Goal: Information Seeking & Learning: Find specific fact

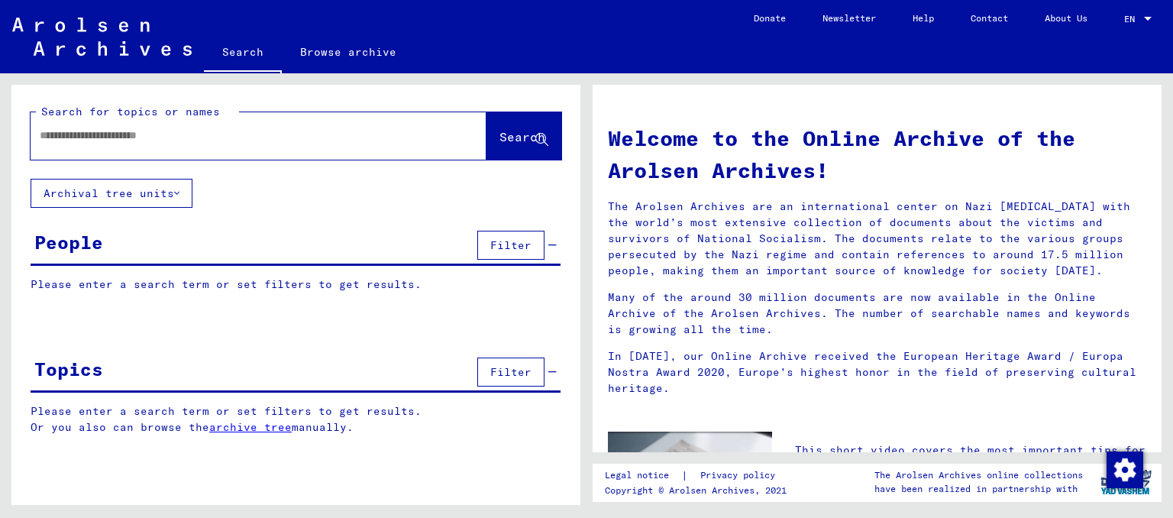
click at [137, 126] on div at bounding box center [236, 135] width 410 height 34
click at [121, 144] on div at bounding box center [236, 135] width 410 height 34
click at [65, 138] on input "***" at bounding box center [240, 136] width 401 height 16
type input "*"
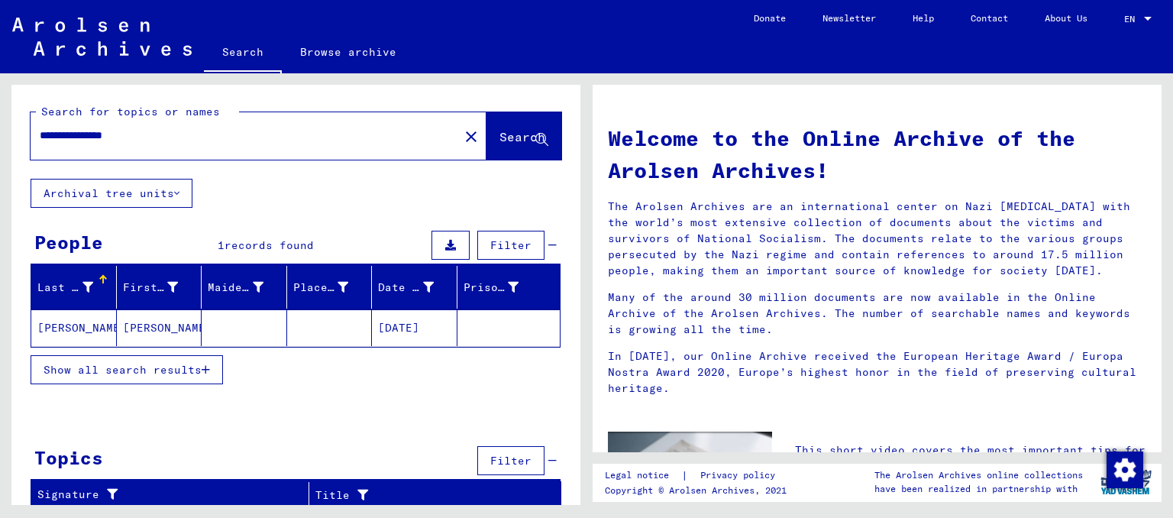
click at [97, 328] on mat-cell "[PERSON_NAME]" at bounding box center [74, 327] width 86 height 37
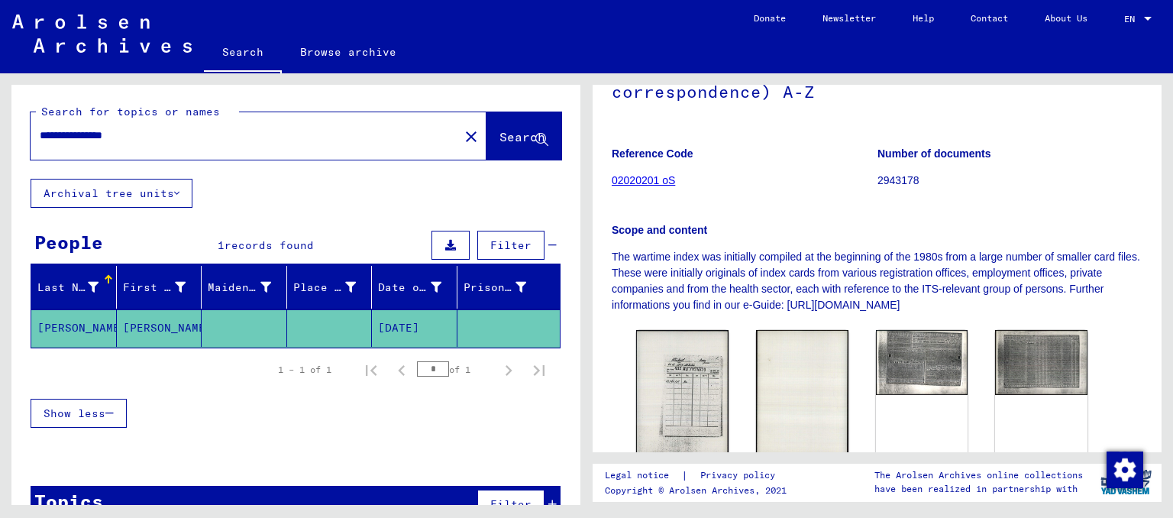
scroll to position [209, 0]
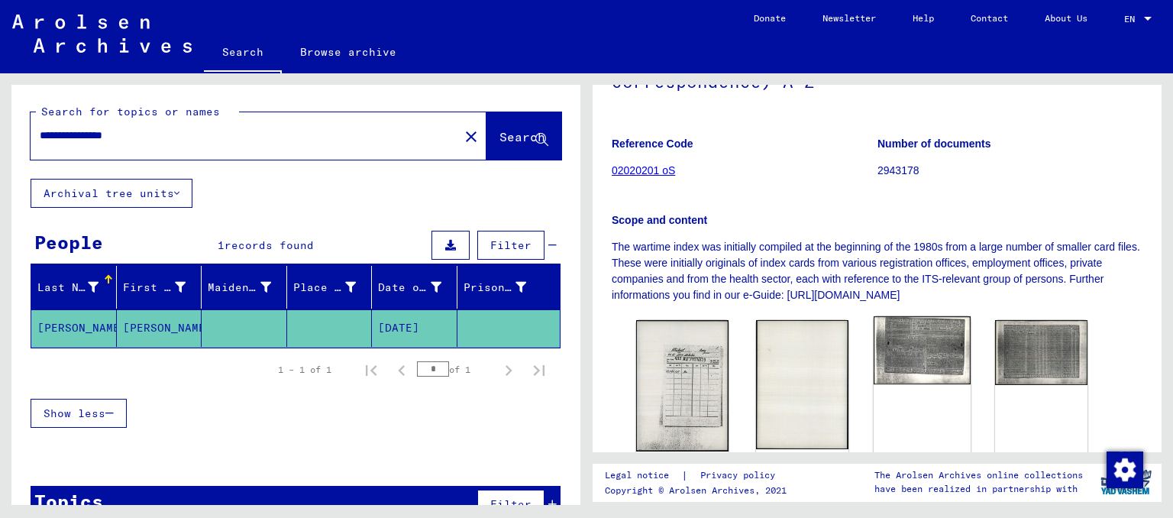
click at [888, 361] on img at bounding box center [921, 350] width 97 height 68
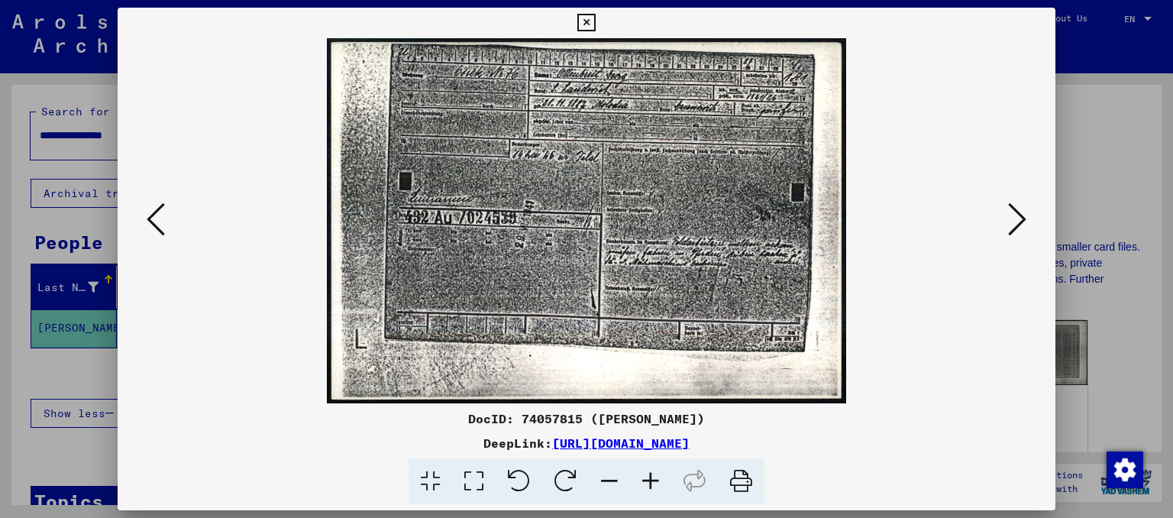
drag, startPoint x: 432, startPoint y: 238, endPoint x: 462, endPoint y: 163, distance: 81.6
click at [462, 163] on img at bounding box center [587, 220] width 835 height 365
click at [590, 24] on icon at bounding box center [586, 23] width 18 height 18
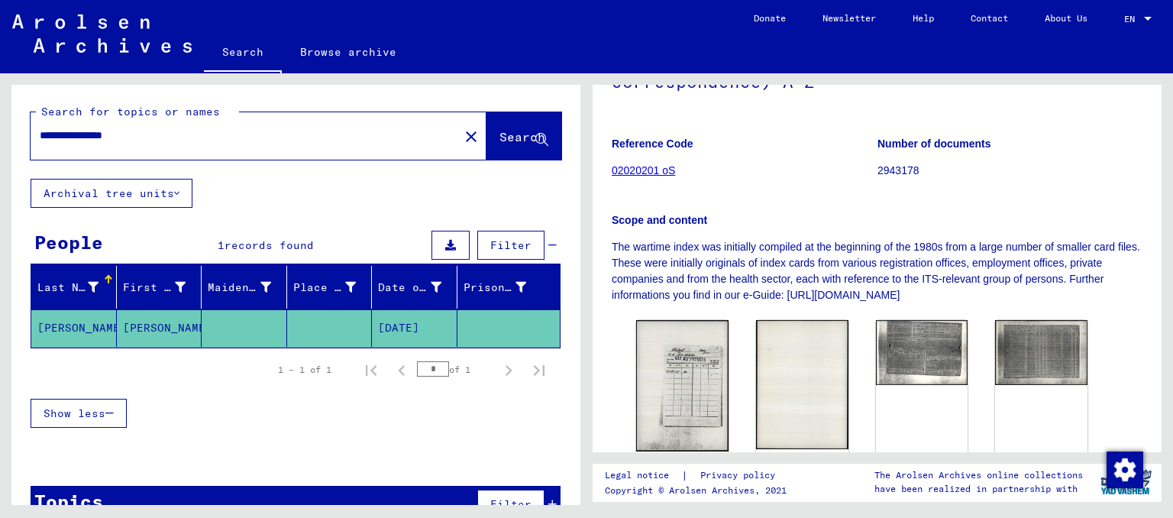
drag, startPoint x: 157, startPoint y: 134, endPoint x: 42, endPoint y: 132, distance: 114.6
click at [42, 132] on input "**********" at bounding box center [245, 136] width 410 height 16
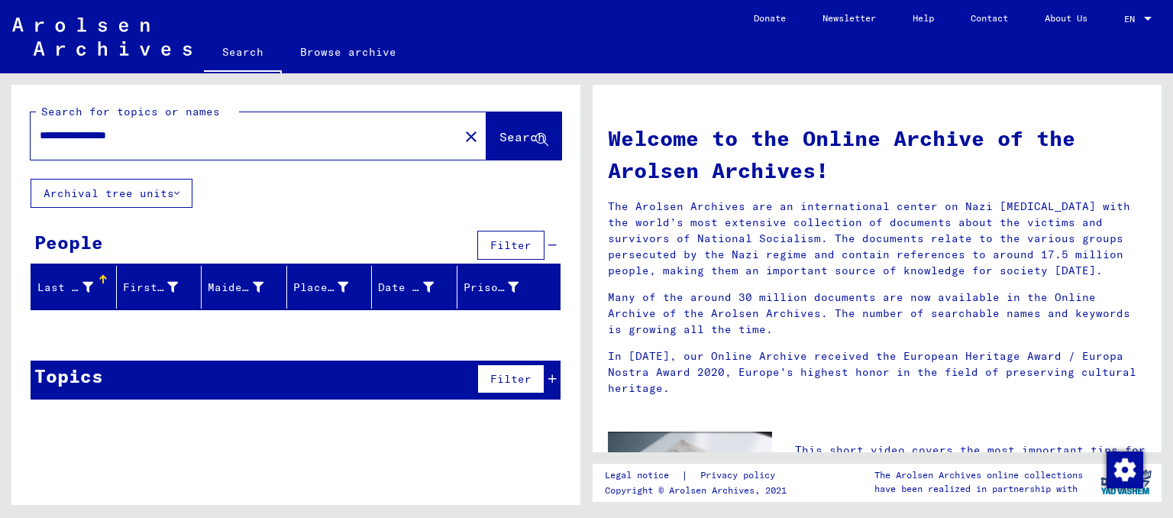
drag, startPoint x: 170, startPoint y: 131, endPoint x: 106, endPoint y: 134, distance: 64.3
click at [106, 134] on input "**********" at bounding box center [240, 136] width 401 height 16
type input "**********"
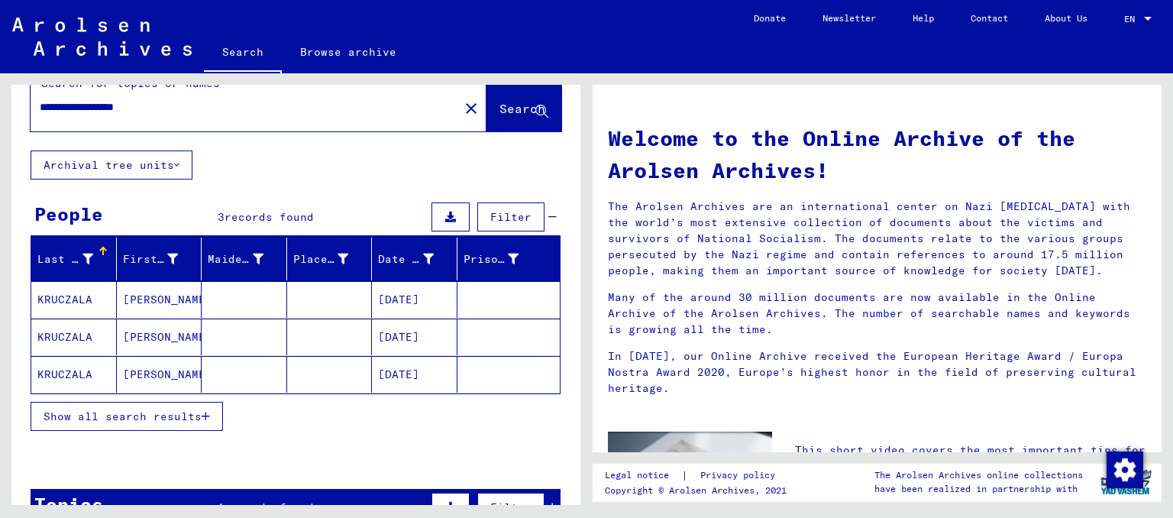
scroll to position [70, 0]
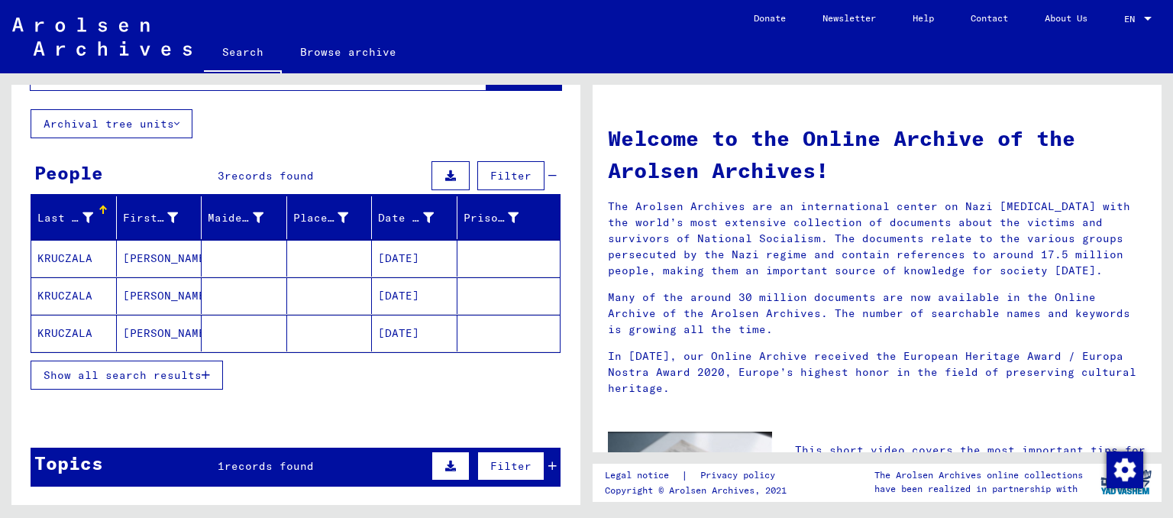
click at [135, 297] on mat-cell "[PERSON_NAME]" at bounding box center [160, 295] width 86 height 37
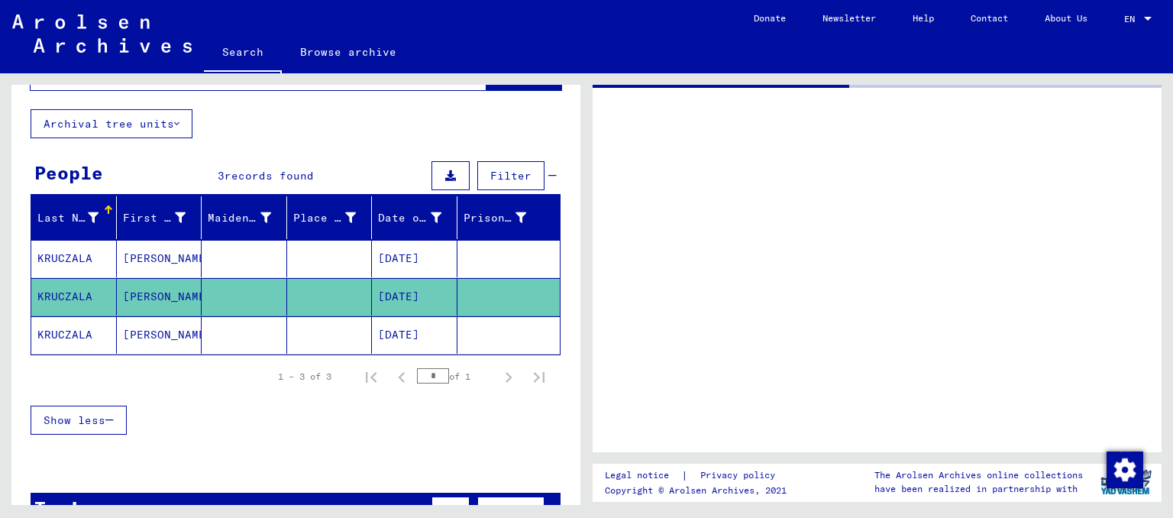
click at [135, 297] on mat-cell "[PERSON_NAME]" at bounding box center [160, 296] width 86 height 37
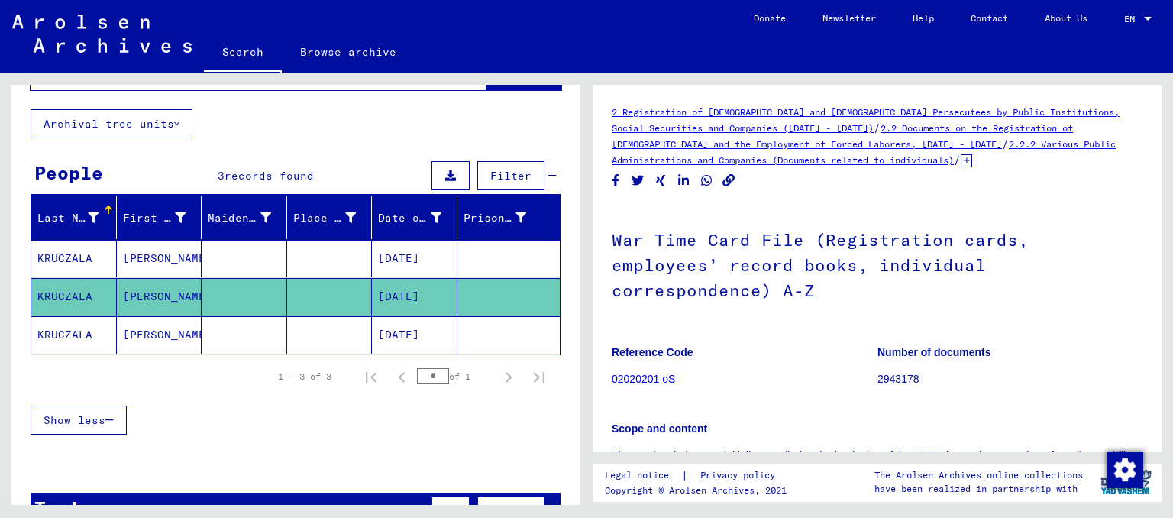
click at [140, 341] on mat-cell "[PERSON_NAME]" at bounding box center [160, 334] width 86 height 37
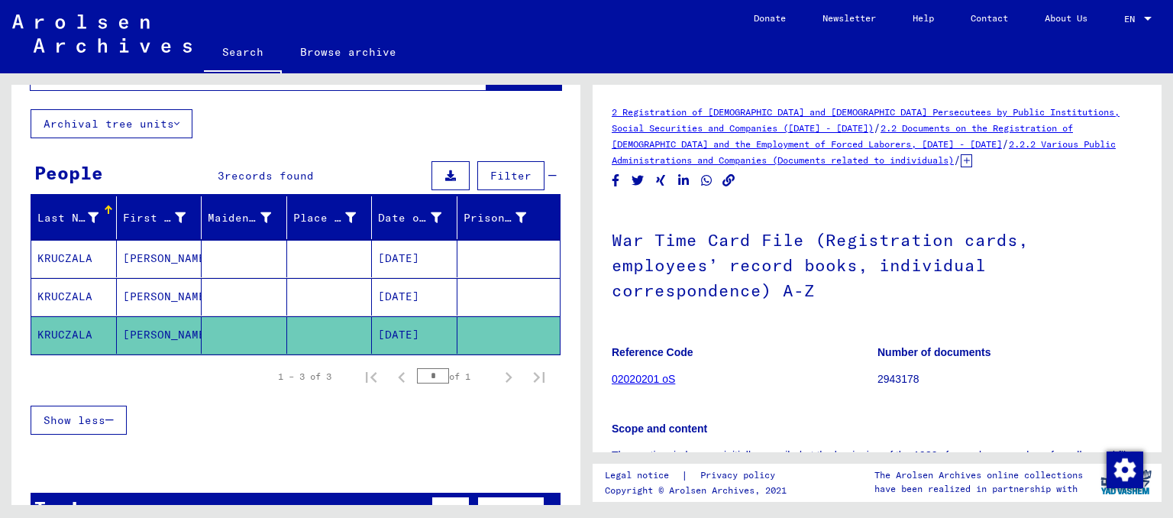
click at [140, 341] on mat-cell "[PERSON_NAME]" at bounding box center [160, 334] width 86 height 37
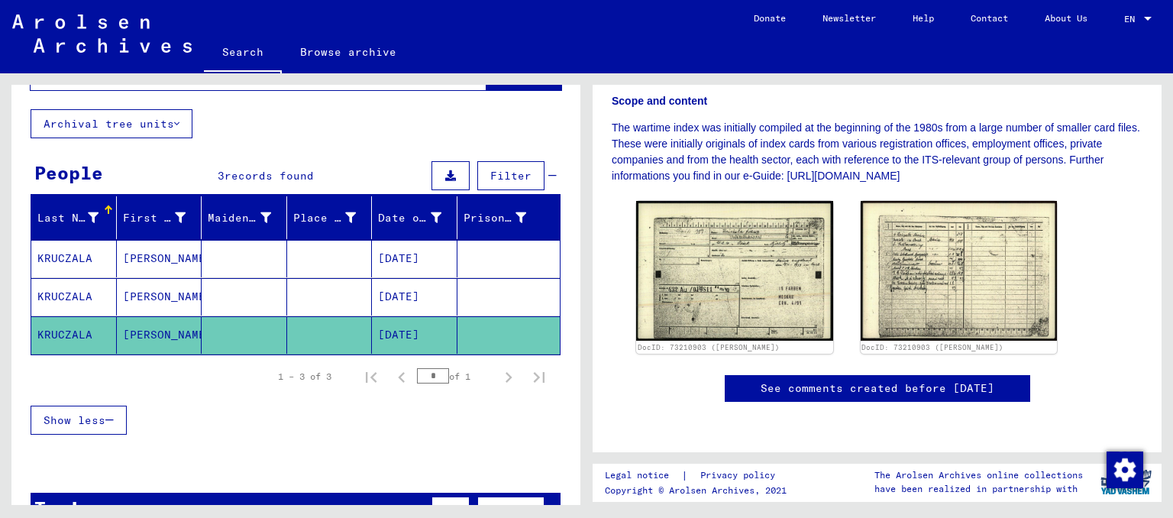
scroll to position [366, 0]
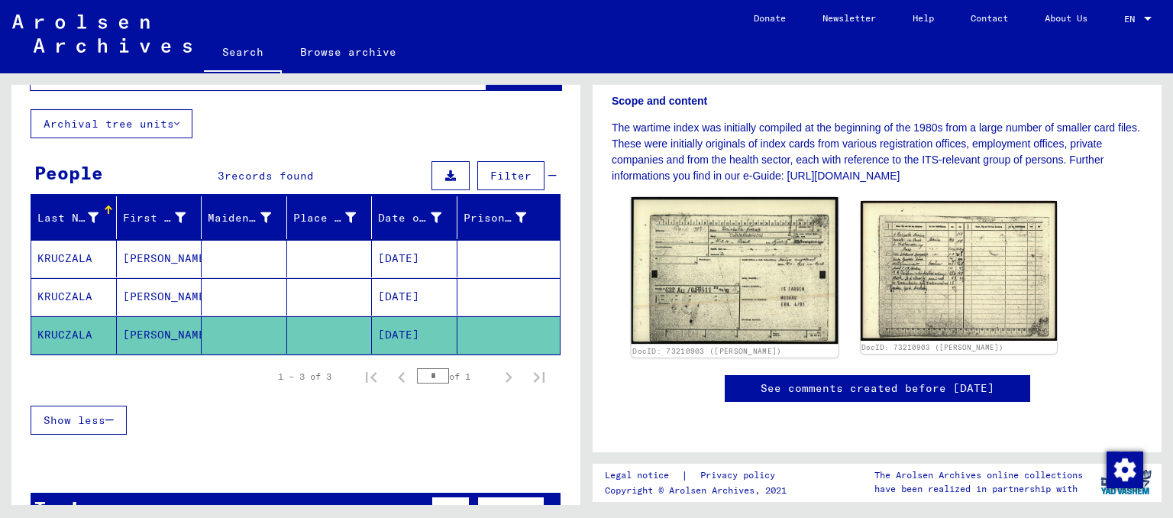
click at [720, 242] on img at bounding box center [735, 270] width 206 height 147
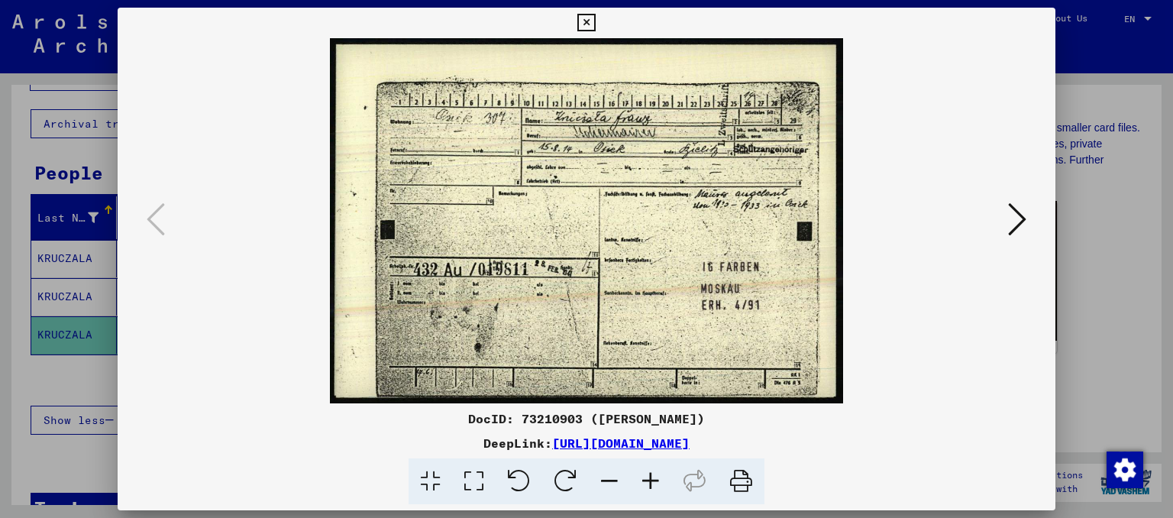
click at [578, 19] on icon at bounding box center [586, 23] width 18 height 18
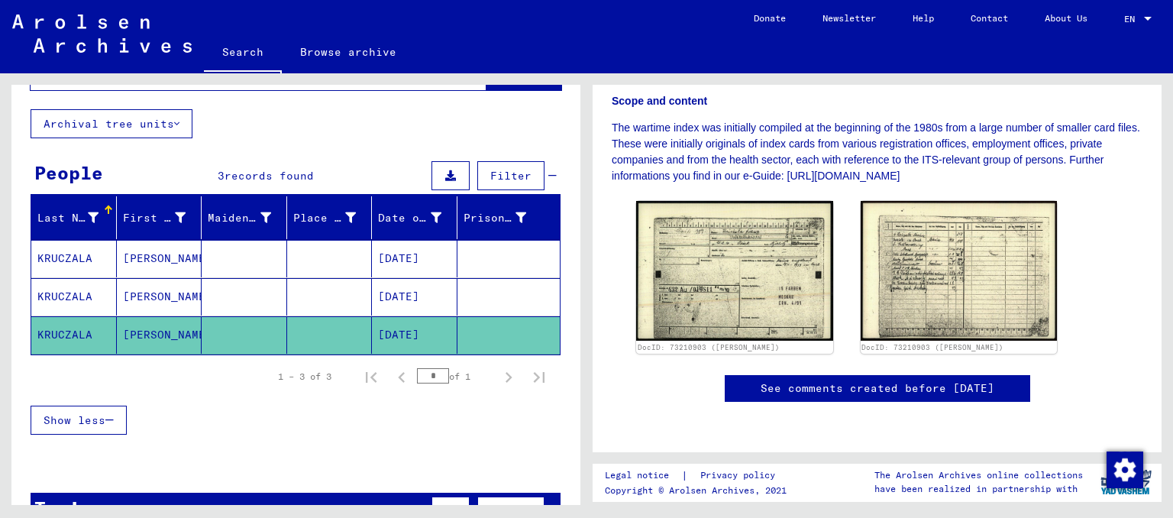
click at [152, 285] on mat-cell "[PERSON_NAME]" at bounding box center [160, 296] width 86 height 37
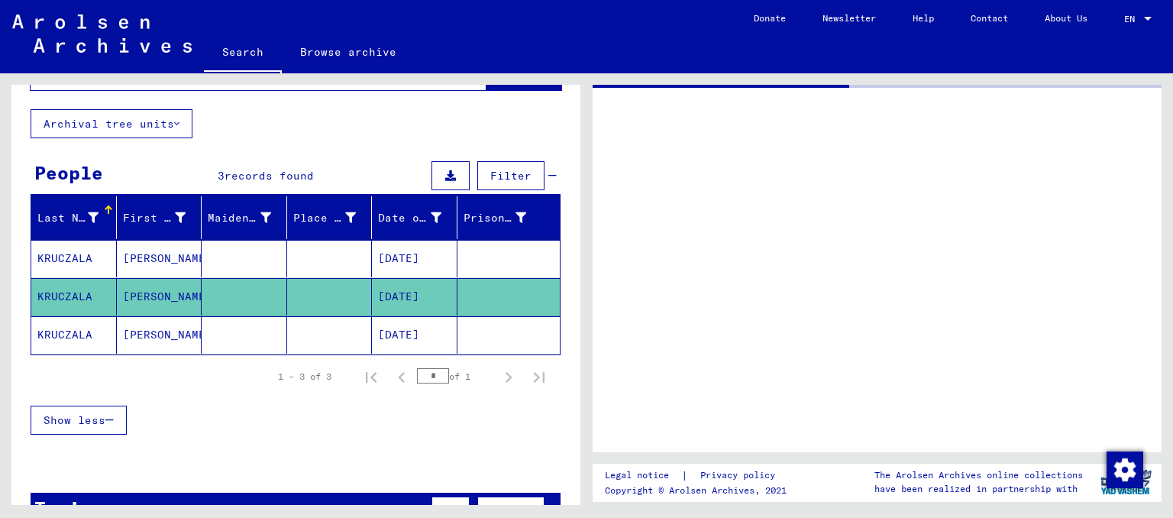
click at [152, 285] on mat-cell "[PERSON_NAME]" at bounding box center [160, 296] width 86 height 37
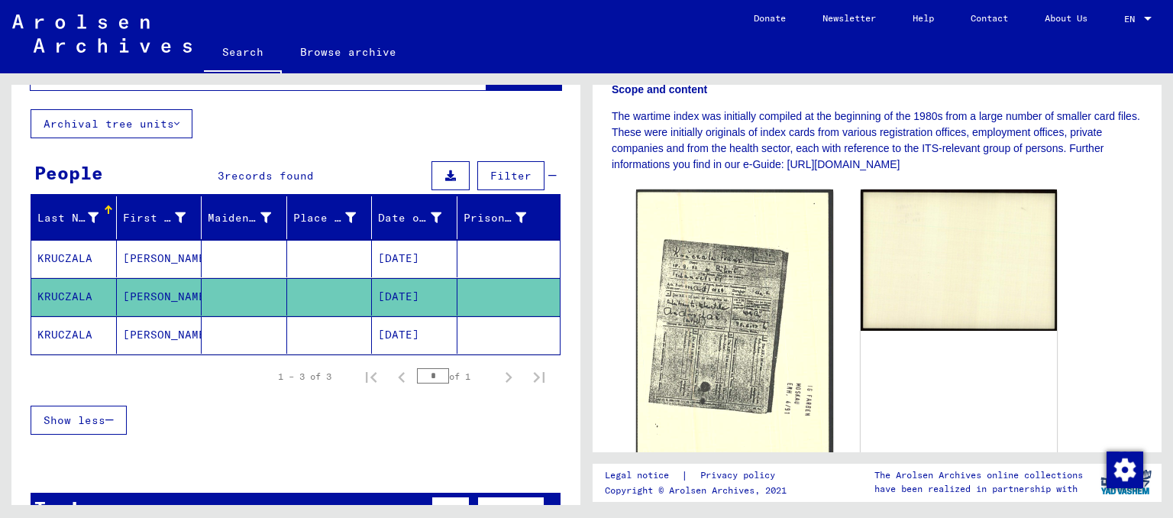
scroll to position [370, 0]
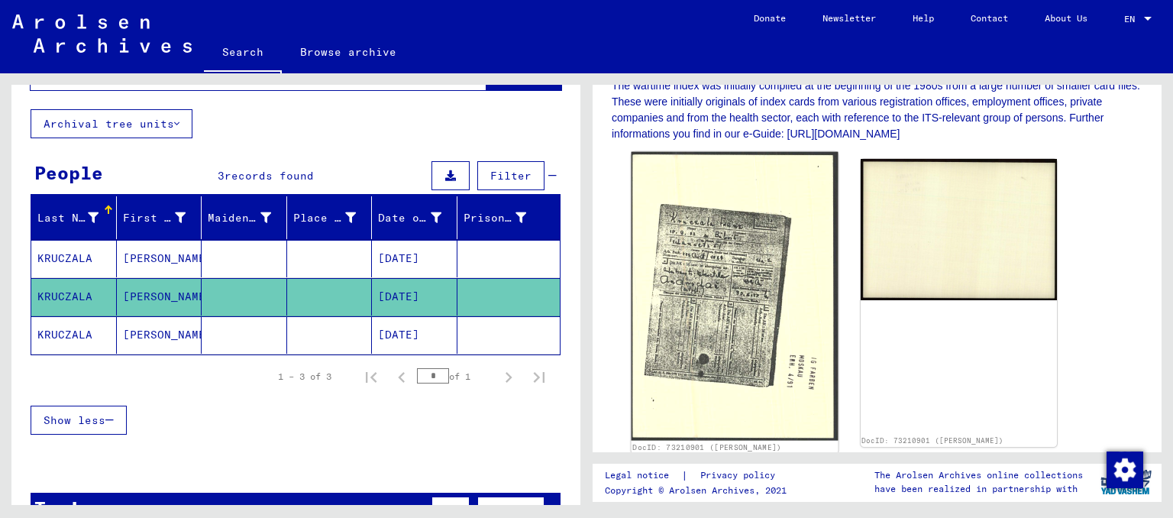
click at [733, 283] on img at bounding box center [735, 296] width 206 height 289
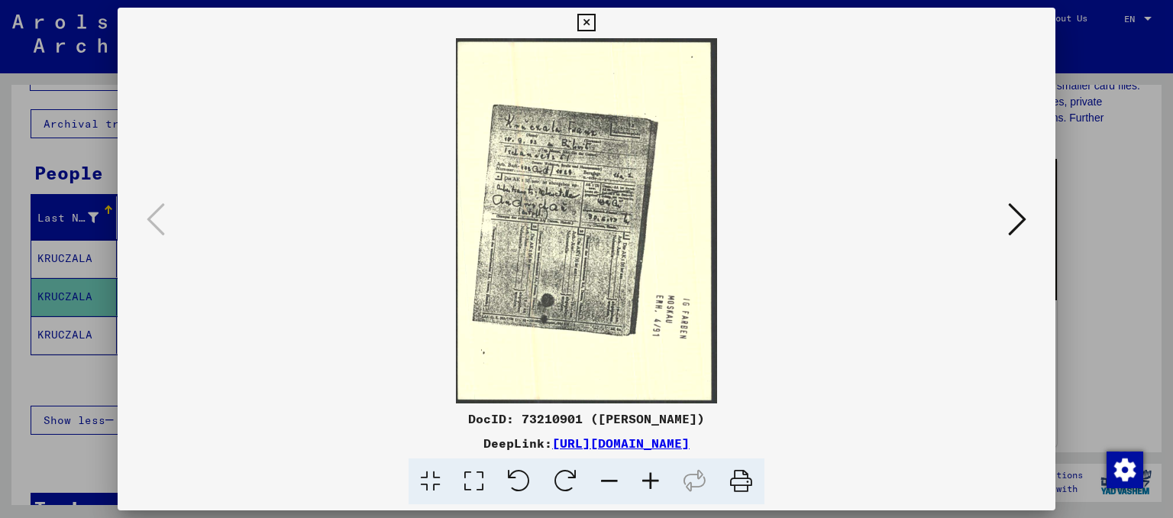
click at [587, 19] on icon at bounding box center [586, 23] width 18 height 18
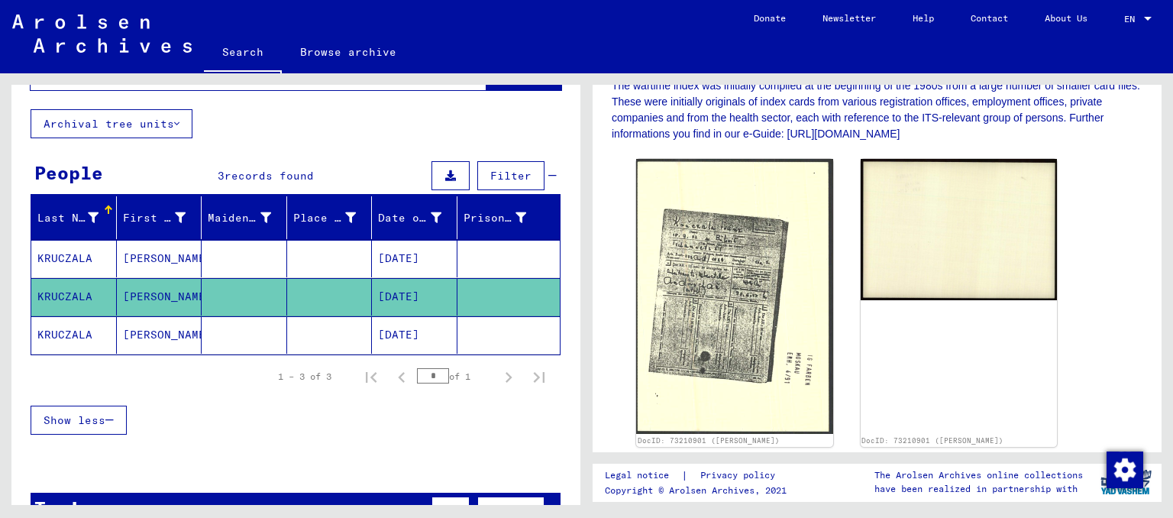
click at [132, 247] on mat-cell "[PERSON_NAME]" at bounding box center [160, 258] width 86 height 37
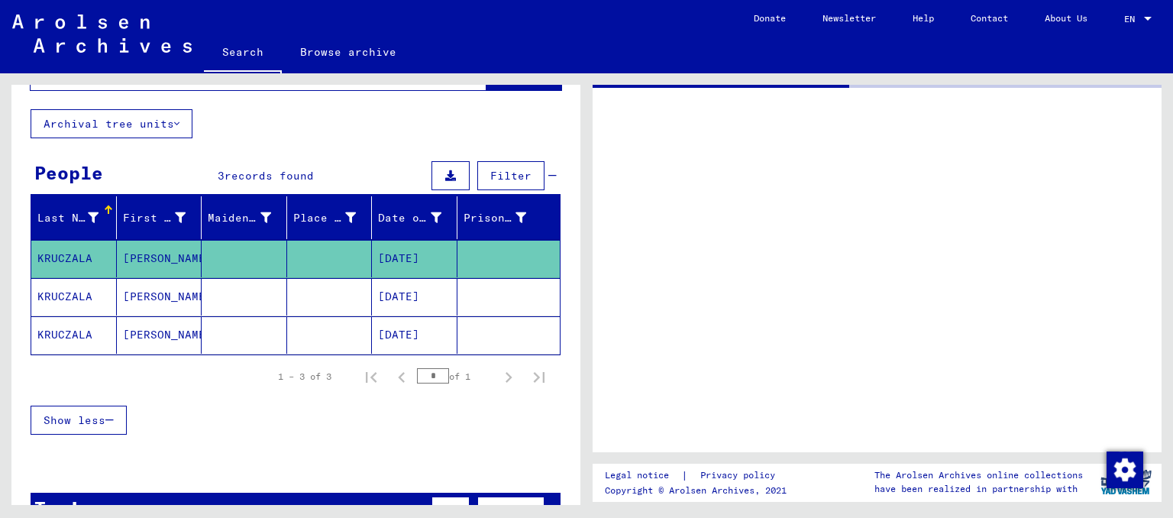
click at [134, 248] on mat-cell "[PERSON_NAME]" at bounding box center [160, 258] width 86 height 37
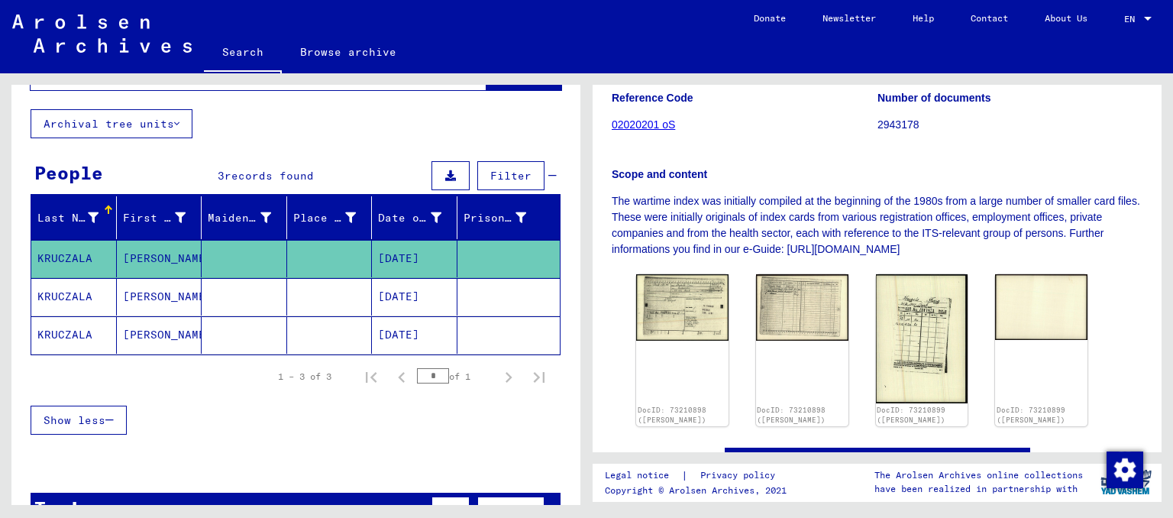
scroll to position [253, 0]
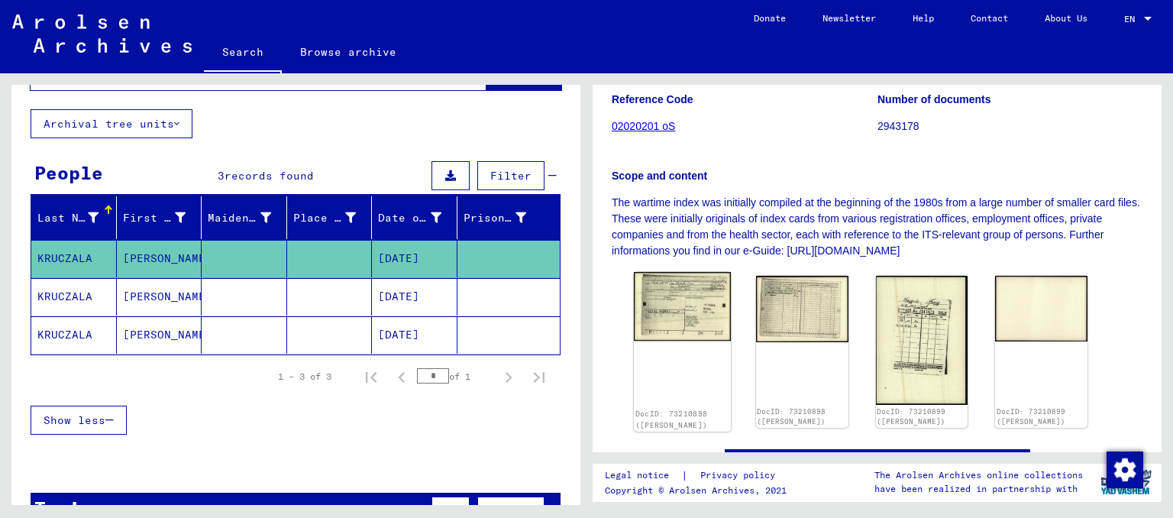
click at [671, 293] on img at bounding box center [682, 307] width 97 height 70
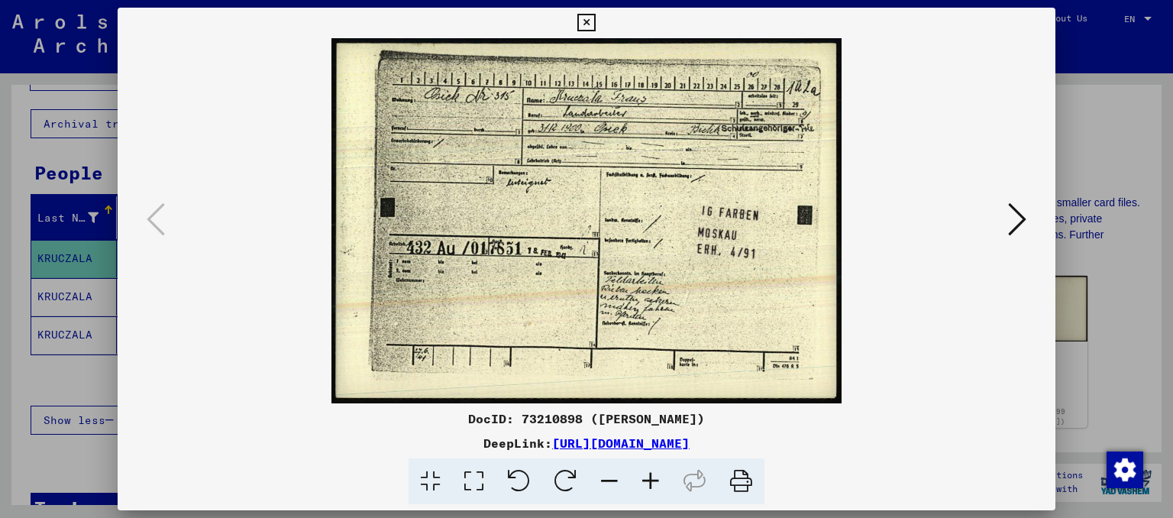
click at [1011, 205] on icon at bounding box center [1017, 219] width 18 height 37
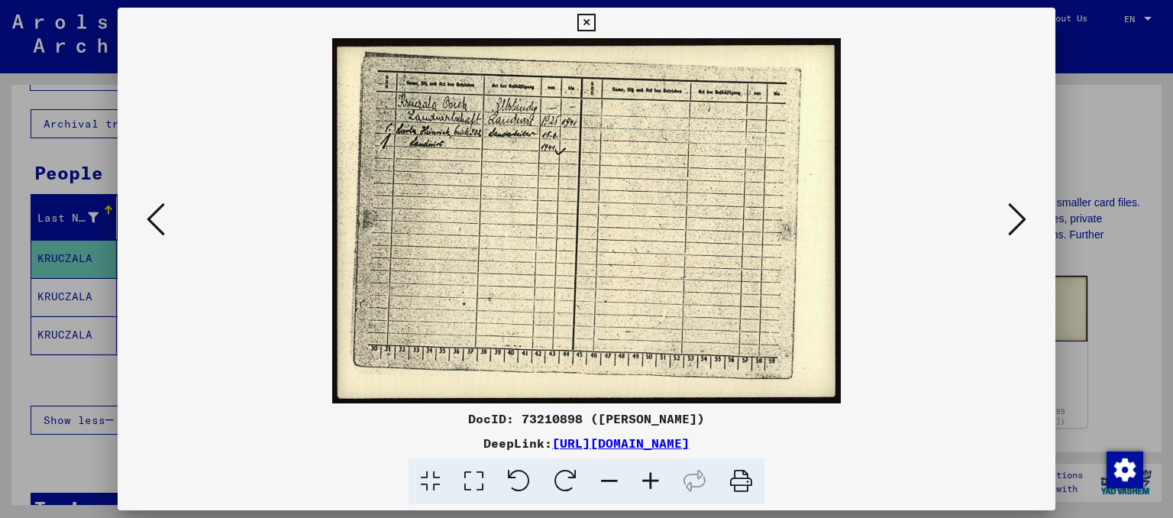
click at [649, 478] on icon at bounding box center [650, 481] width 41 height 47
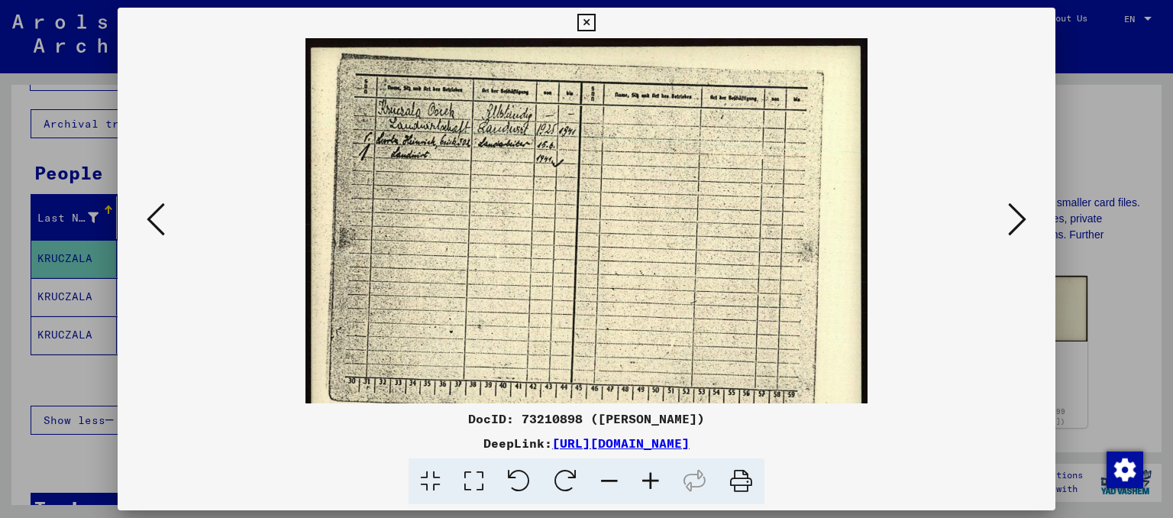
click at [649, 478] on icon at bounding box center [650, 481] width 41 height 47
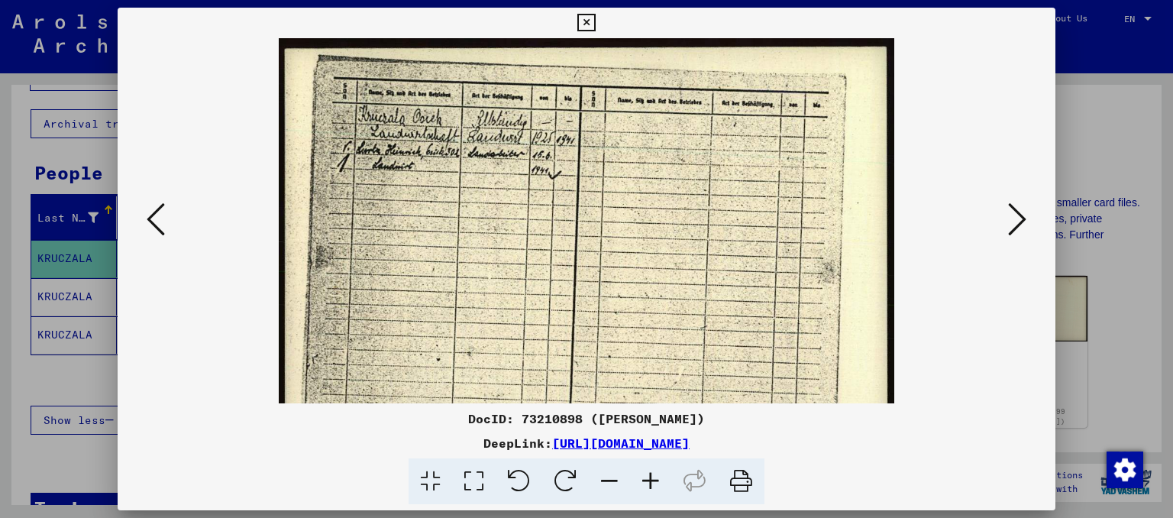
click at [649, 478] on icon at bounding box center [650, 481] width 41 height 47
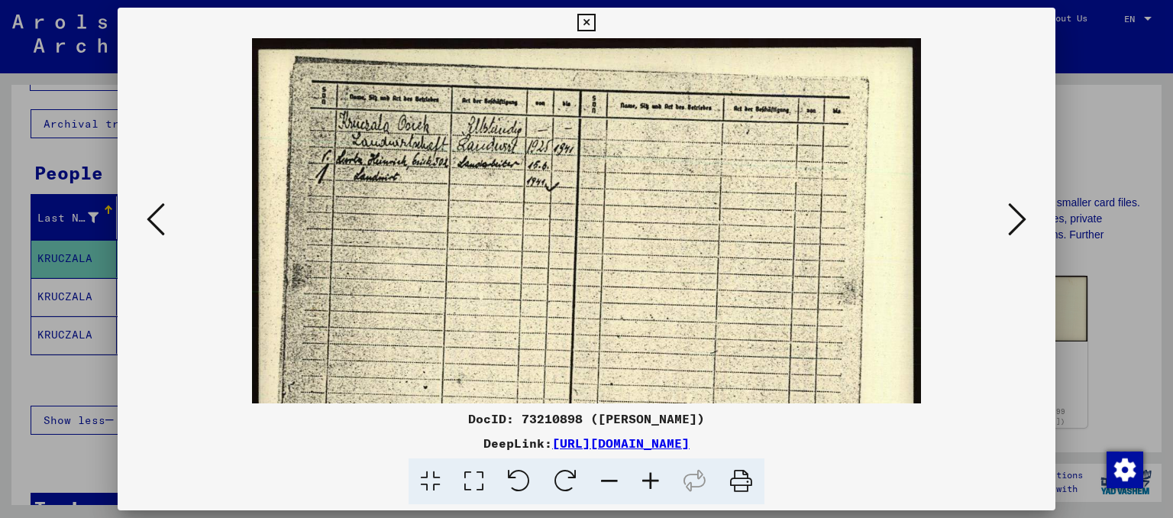
click at [649, 478] on icon at bounding box center [650, 481] width 41 height 47
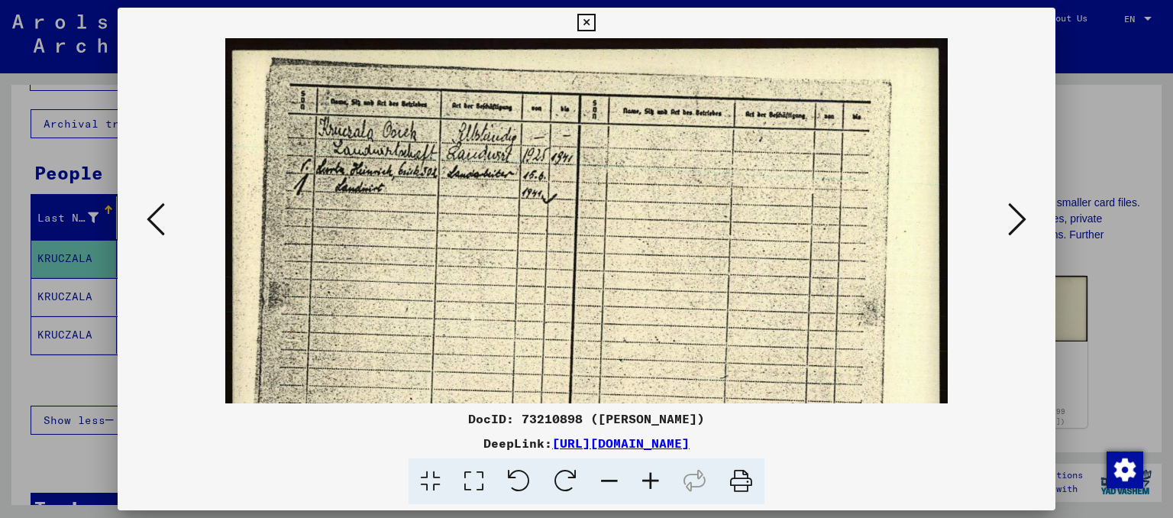
click at [649, 478] on icon at bounding box center [650, 481] width 41 height 47
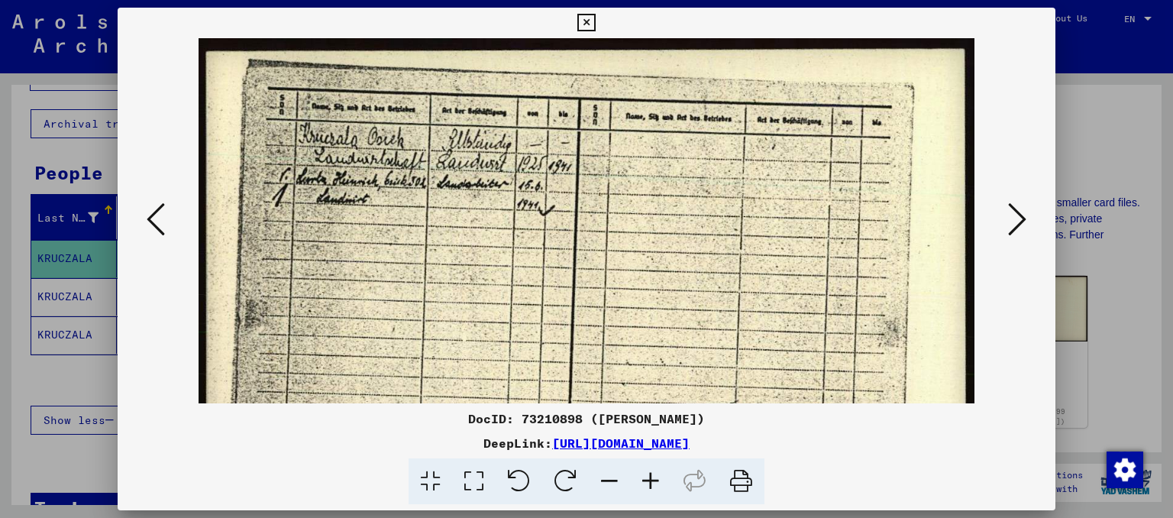
click at [649, 478] on icon at bounding box center [650, 481] width 41 height 47
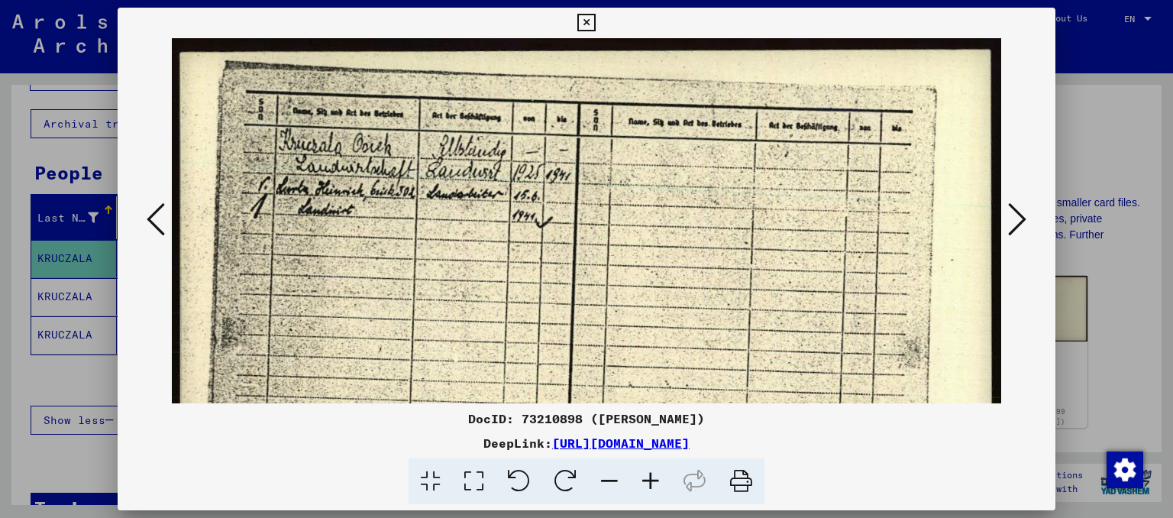
click at [649, 478] on icon at bounding box center [650, 481] width 41 height 47
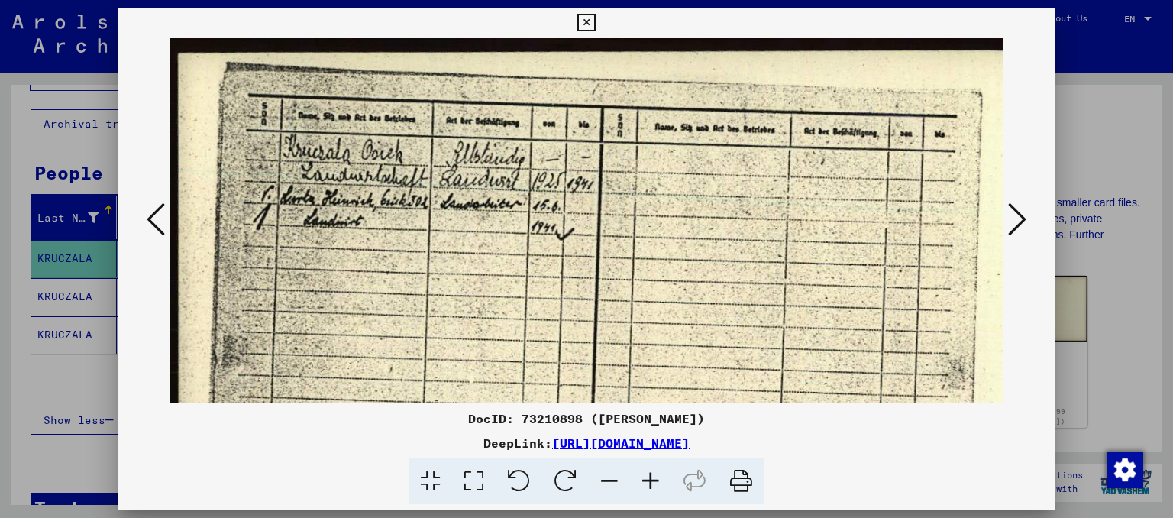
click at [649, 478] on icon at bounding box center [650, 481] width 41 height 47
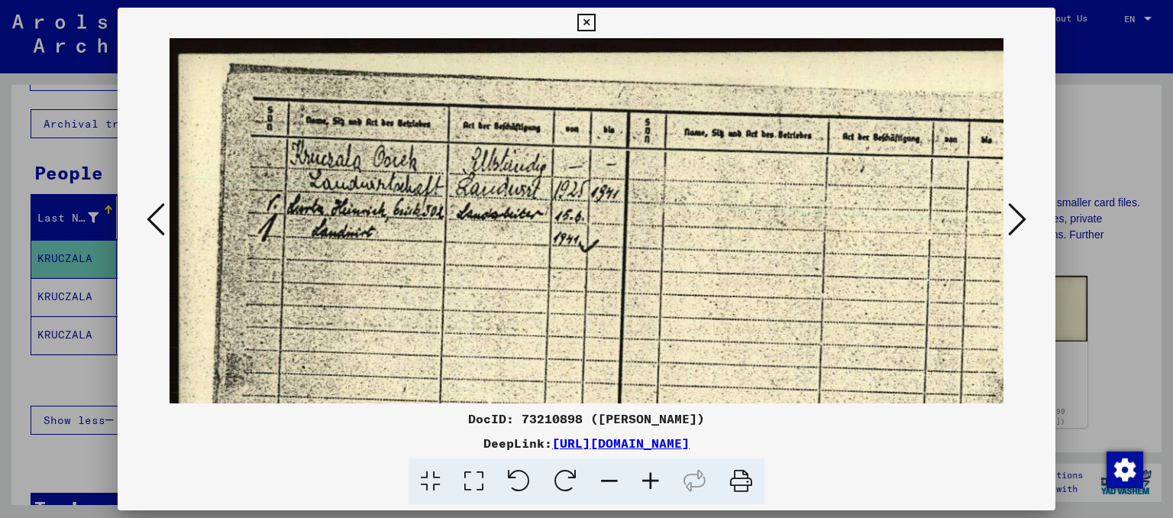
click at [649, 478] on icon at bounding box center [650, 481] width 41 height 47
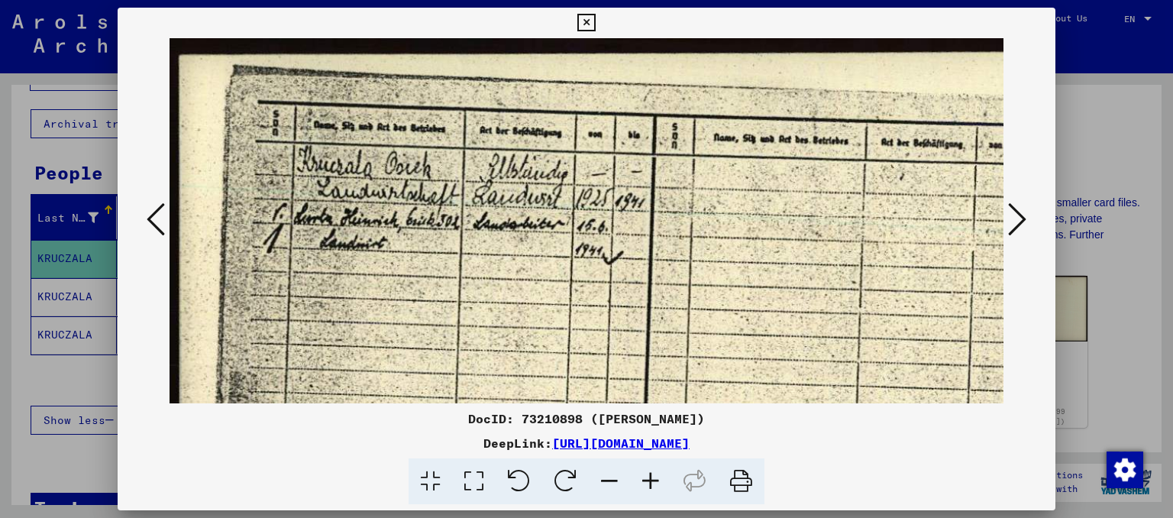
click at [649, 478] on icon at bounding box center [650, 481] width 41 height 47
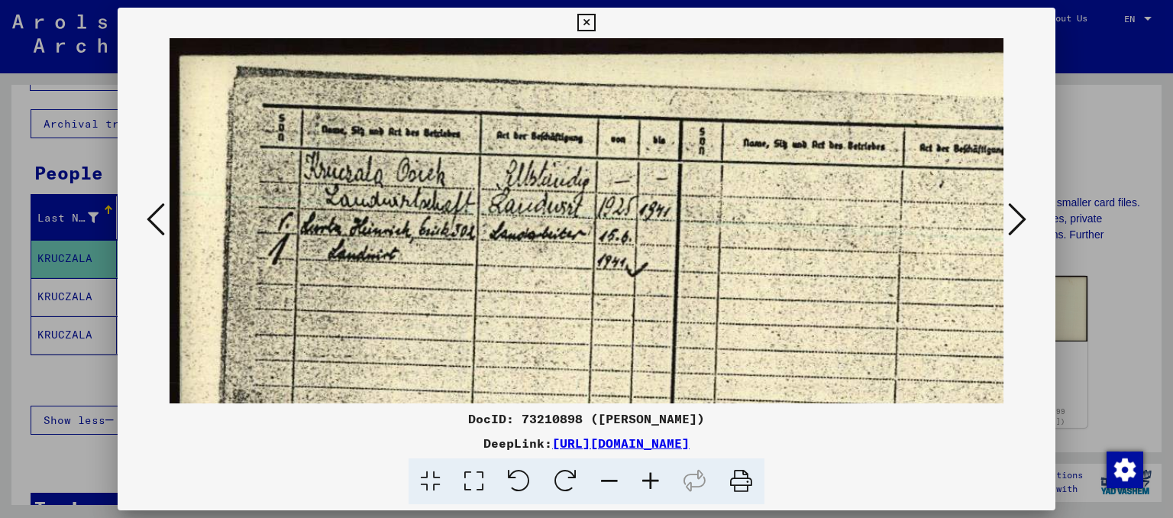
click at [649, 478] on icon at bounding box center [650, 481] width 41 height 47
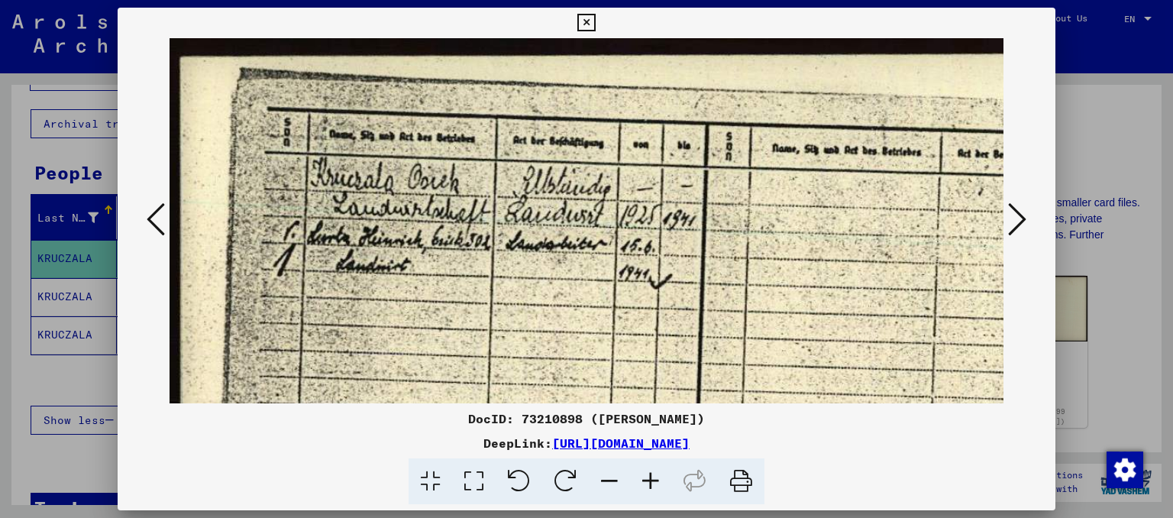
click at [649, 478] on icon at bounding box center [650, 481] width 41 height 47
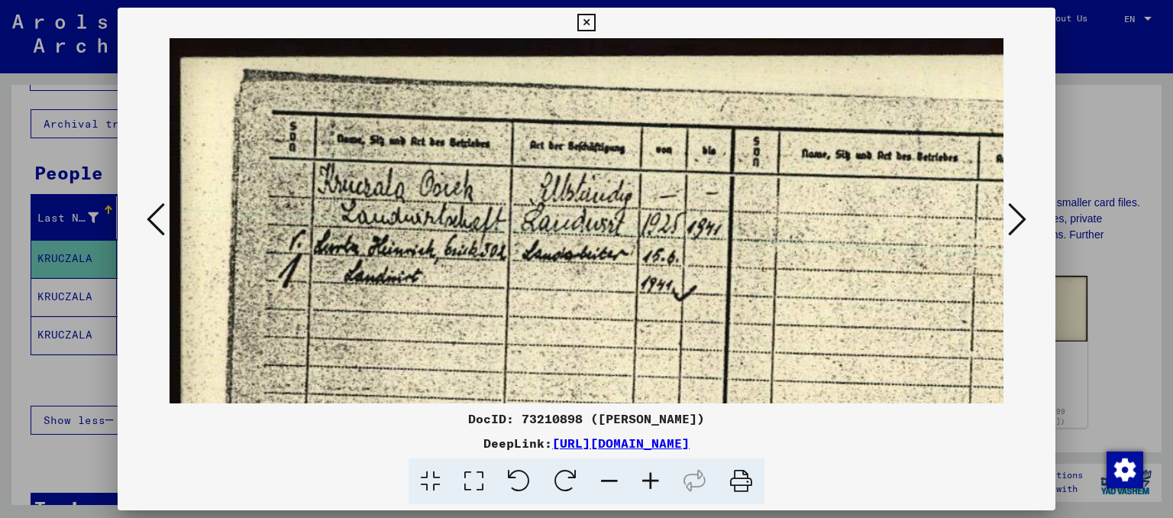
click at [649, 478] on icon at bounding box center [650, 481] width 41 height 47
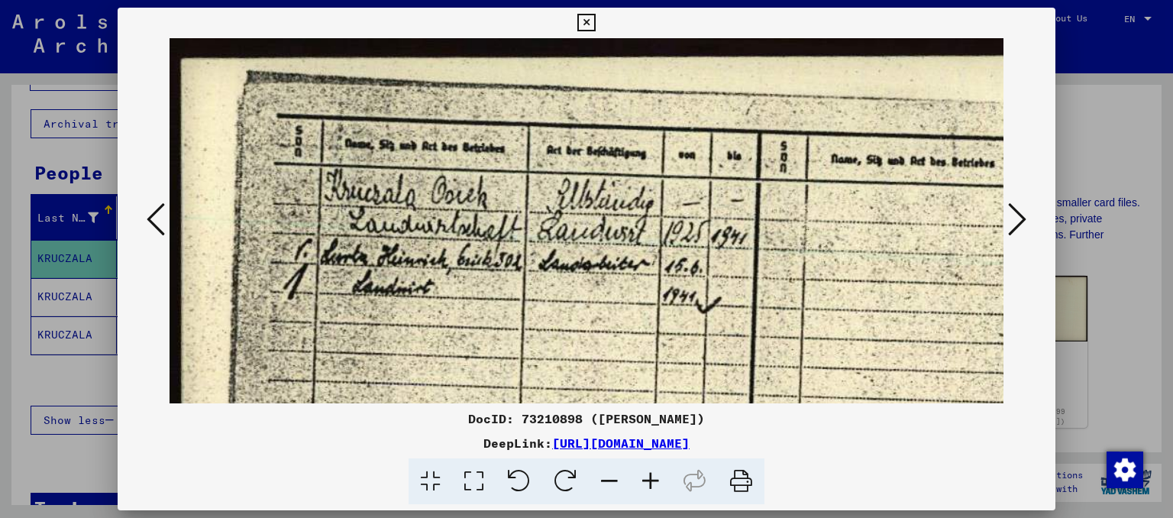
click at [649, 478] on icon at bounding box center [650, 481] width 41 height 47
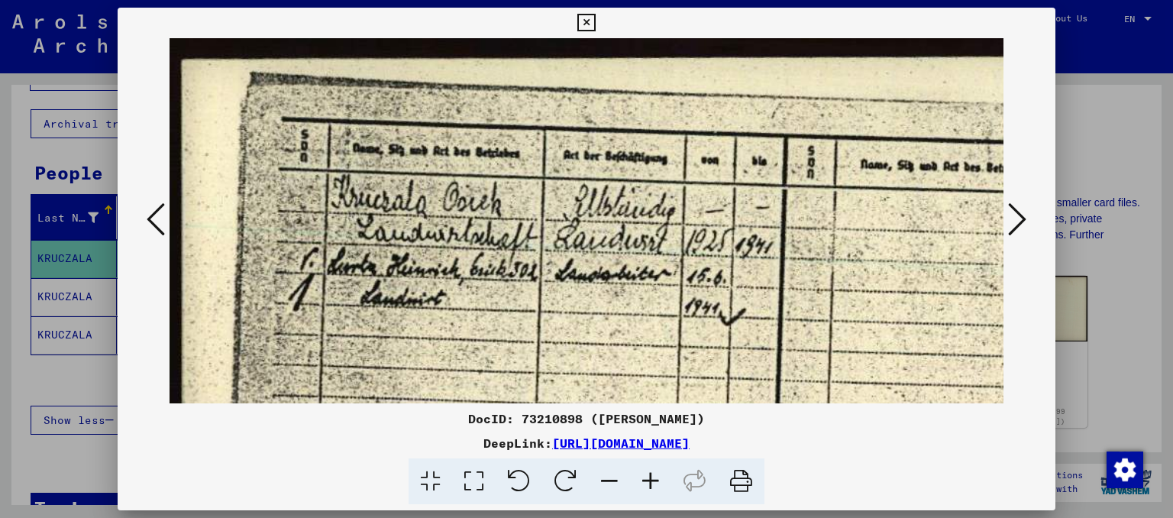
click at [649, 478] on icon at bounding box center [650, 481] width 41 height 47
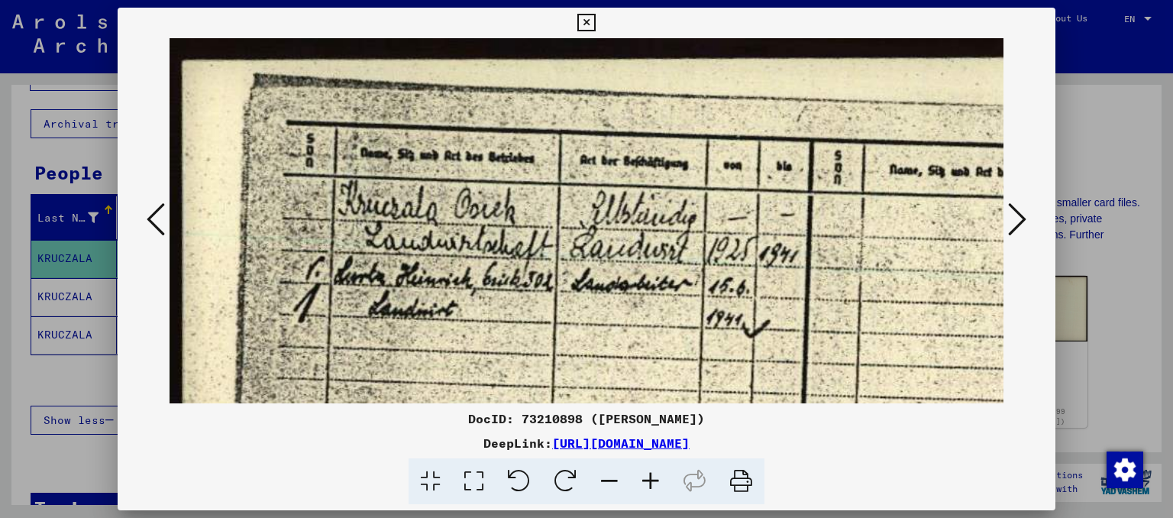
click at [148, 223] on icon at bounding box center [156, 219] width 18 height 37
